Goal: Task Accomplishment & Management: Use online tool/utility

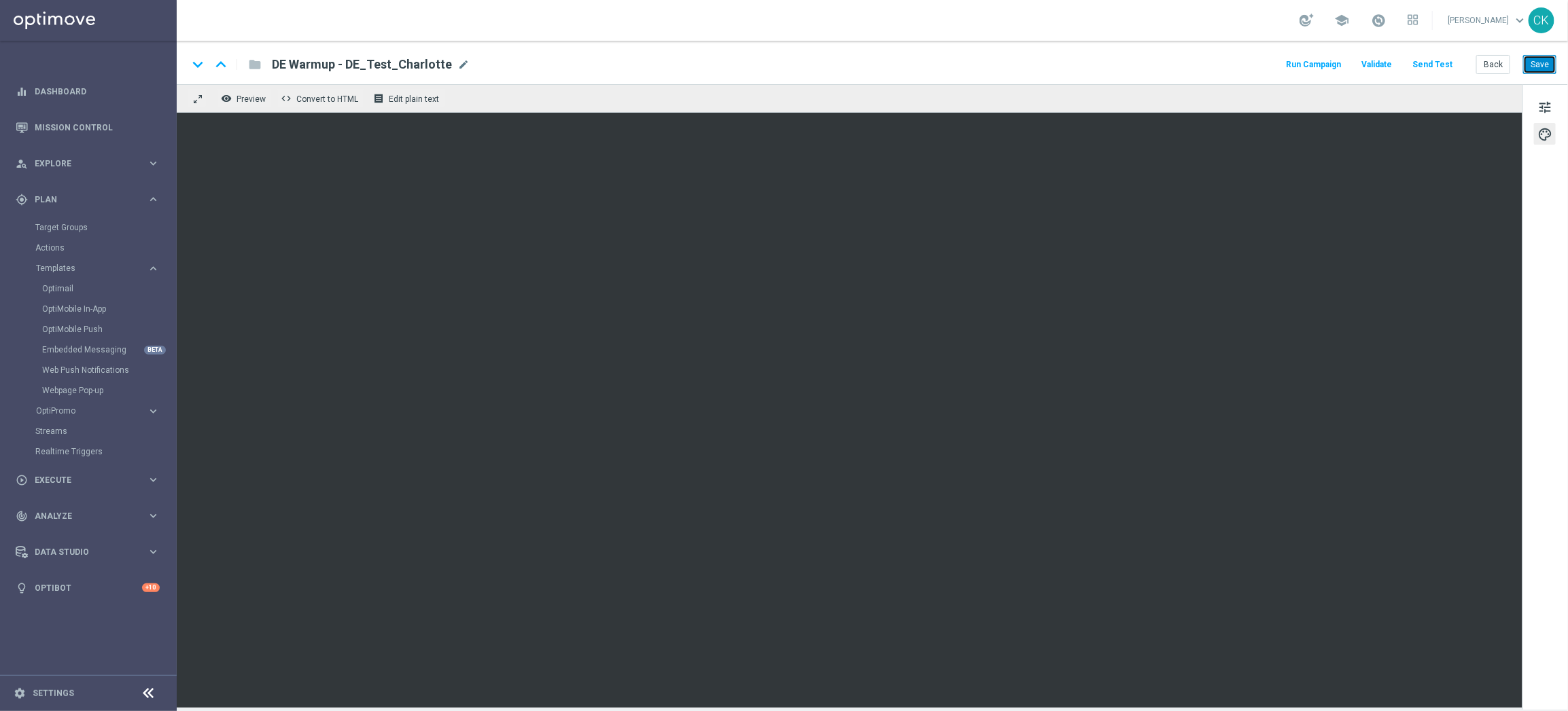
click at [1547, 68] on button "Save" at bounding box center [1540, 64] width 34 height 19
click at [1499, 62] on button "Back" at bounding box center [1493, 64] width 34 height 19
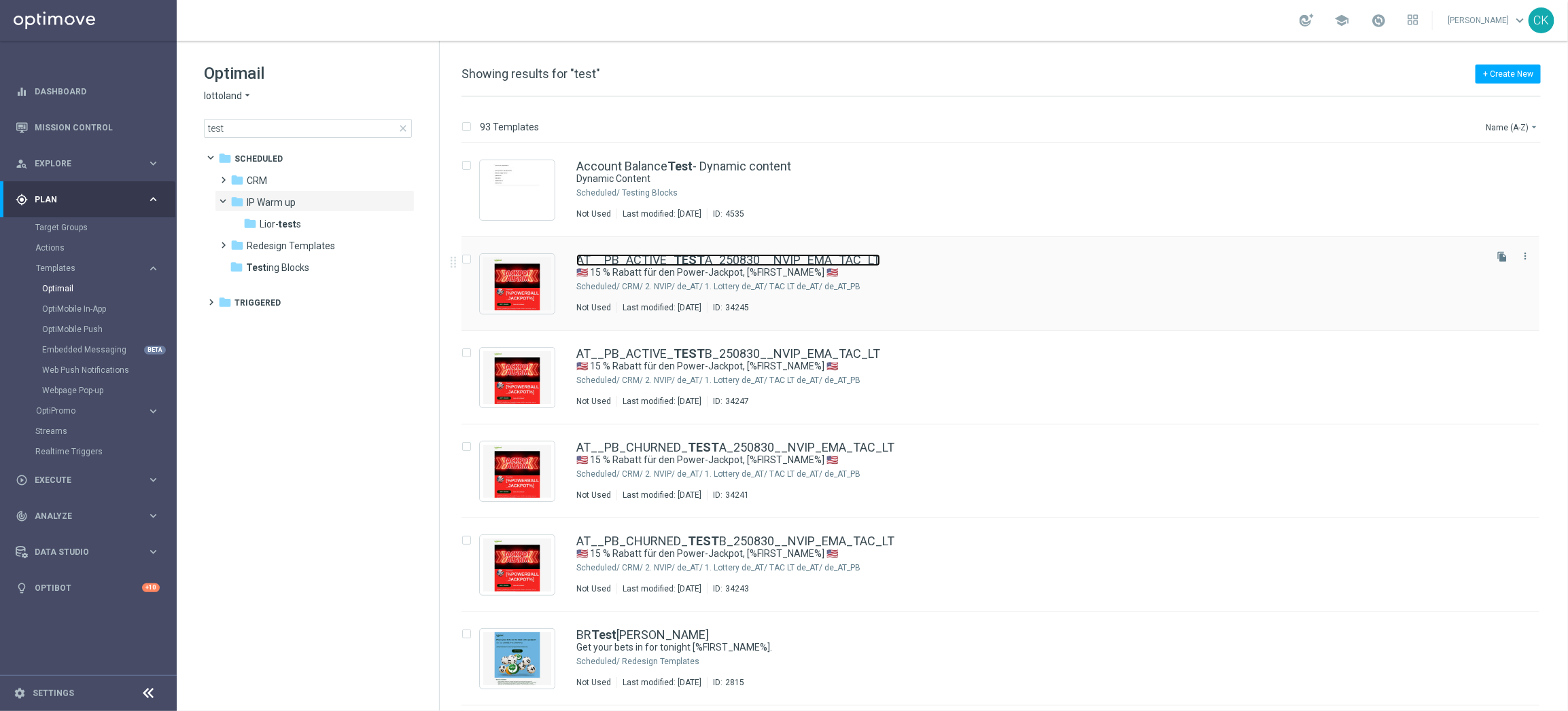
click at [638, 258] on link "AT__PB_ACTIVE_ TEST A_250830__NVIP_EMA_TAC_LT" at bounding box center [728, 260] width 304 height 12
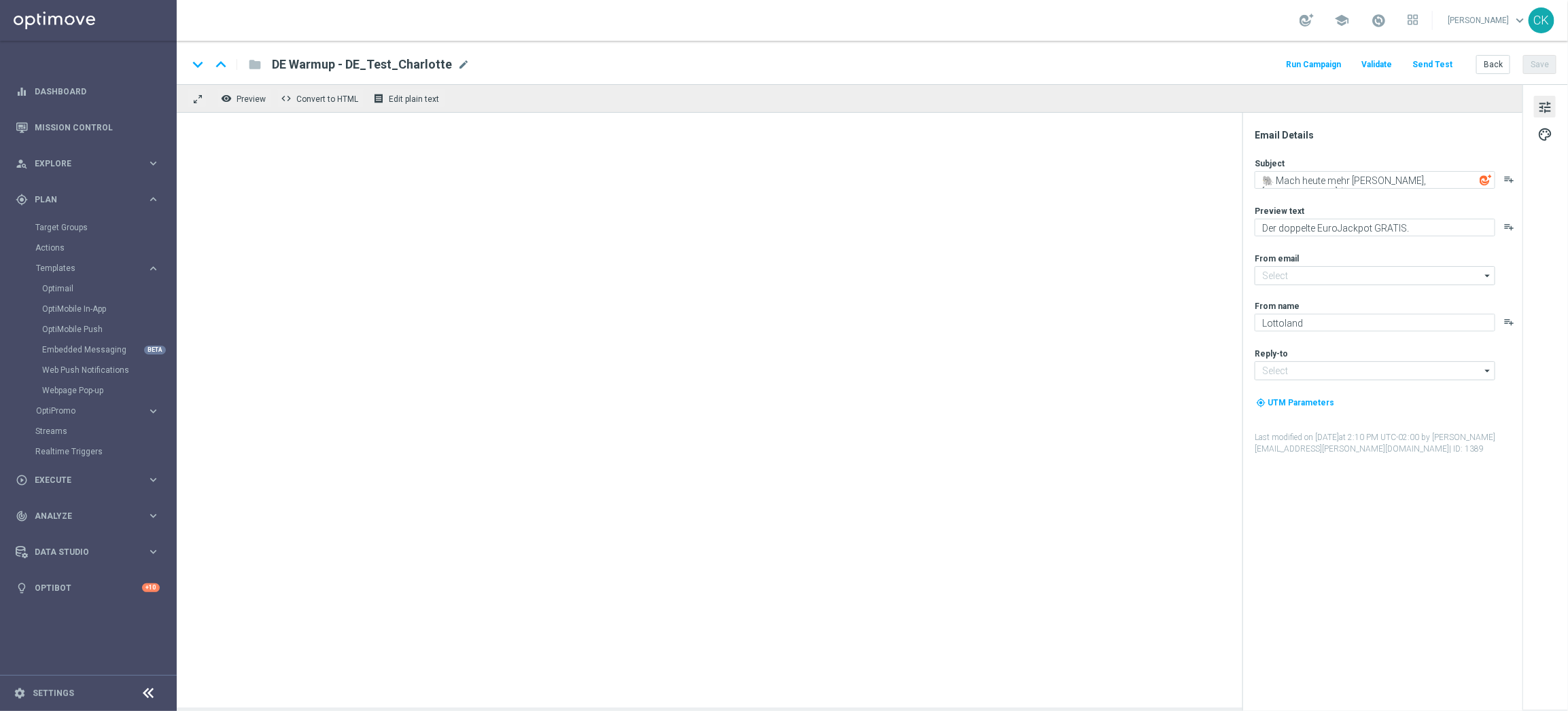
type input "[EMAIL_ADDRESS][DOMAIN_NAME]"
type textarea "🇺🇸 15 % Rabatt für den Power-Jackpot, [%FIRST_NAME%] 🇺🇸"
type textarea "Dein Rabatt auf den US-PowerBall im Lottoland"
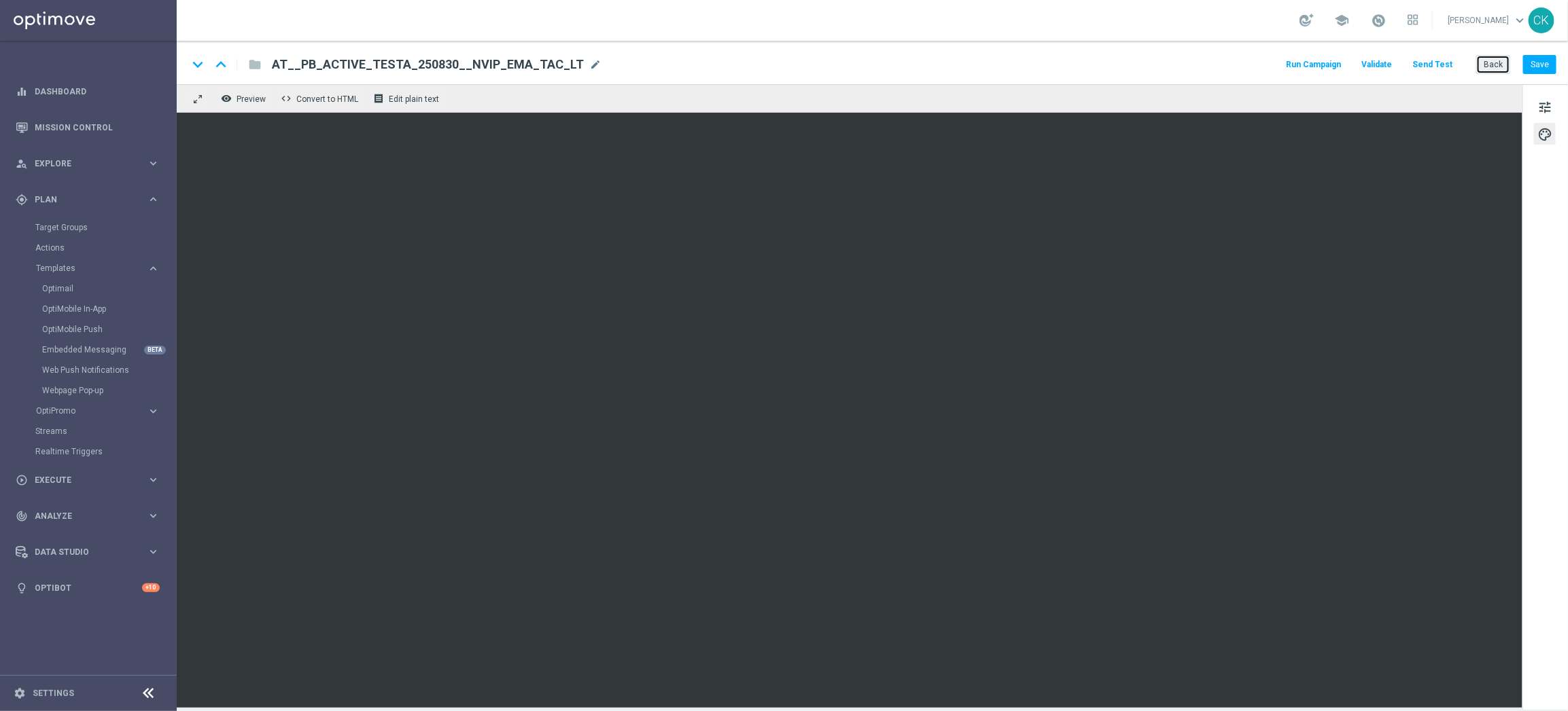
click at [1494, 59] on button "Back" at bounding box center [1493, 64] width 34 height 19
